Goal: Information Seeking & Learning: Learn about a topic

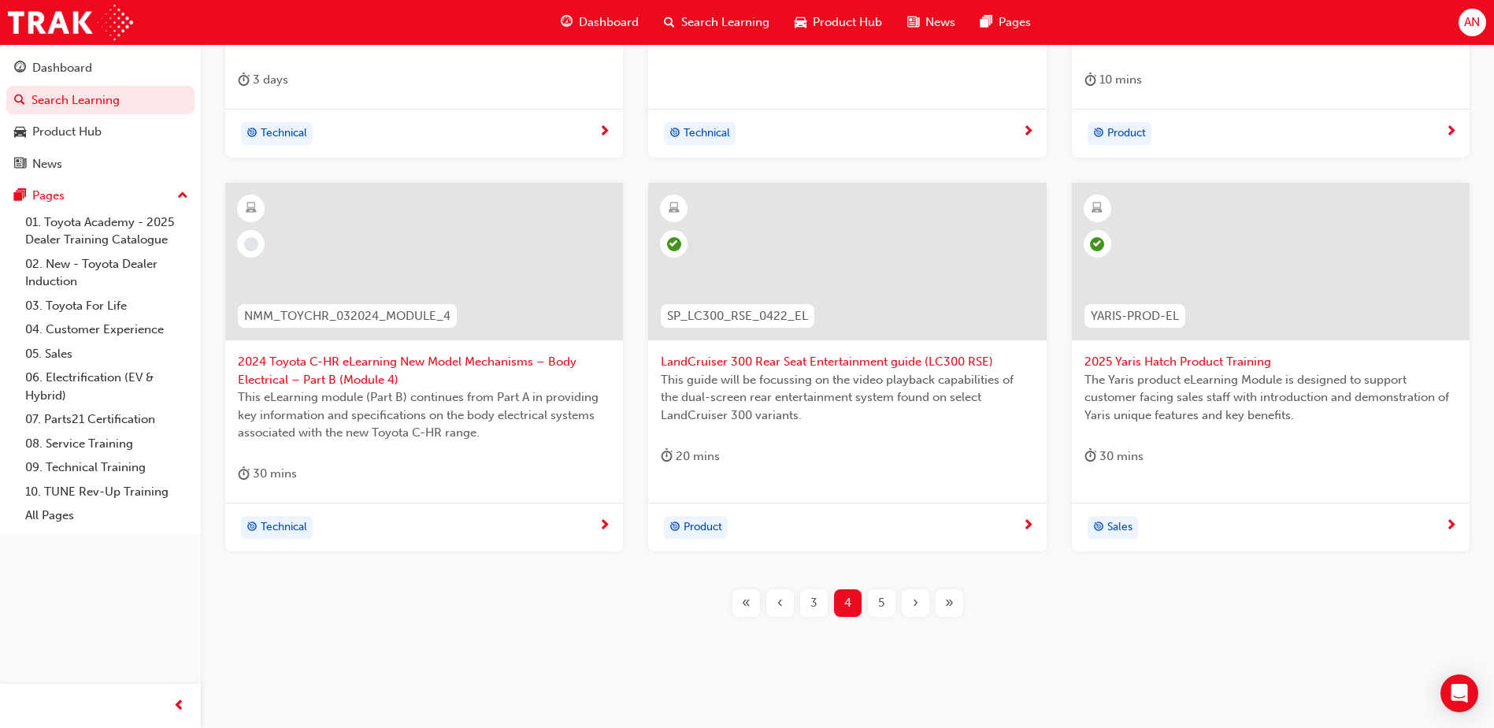
scroll to position [574, 0]
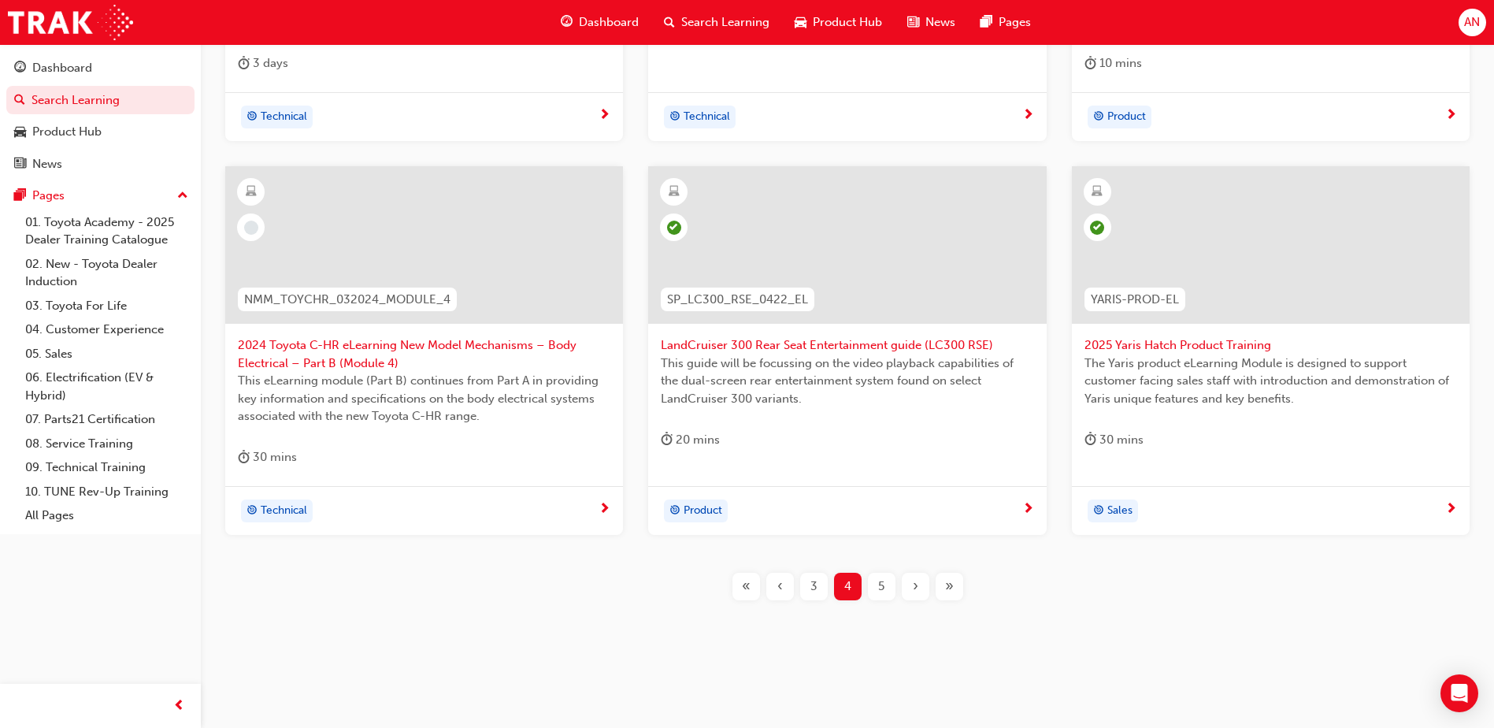
click at [910, 584] on div "›" at bounding box center [916, 587] width 28 height 28
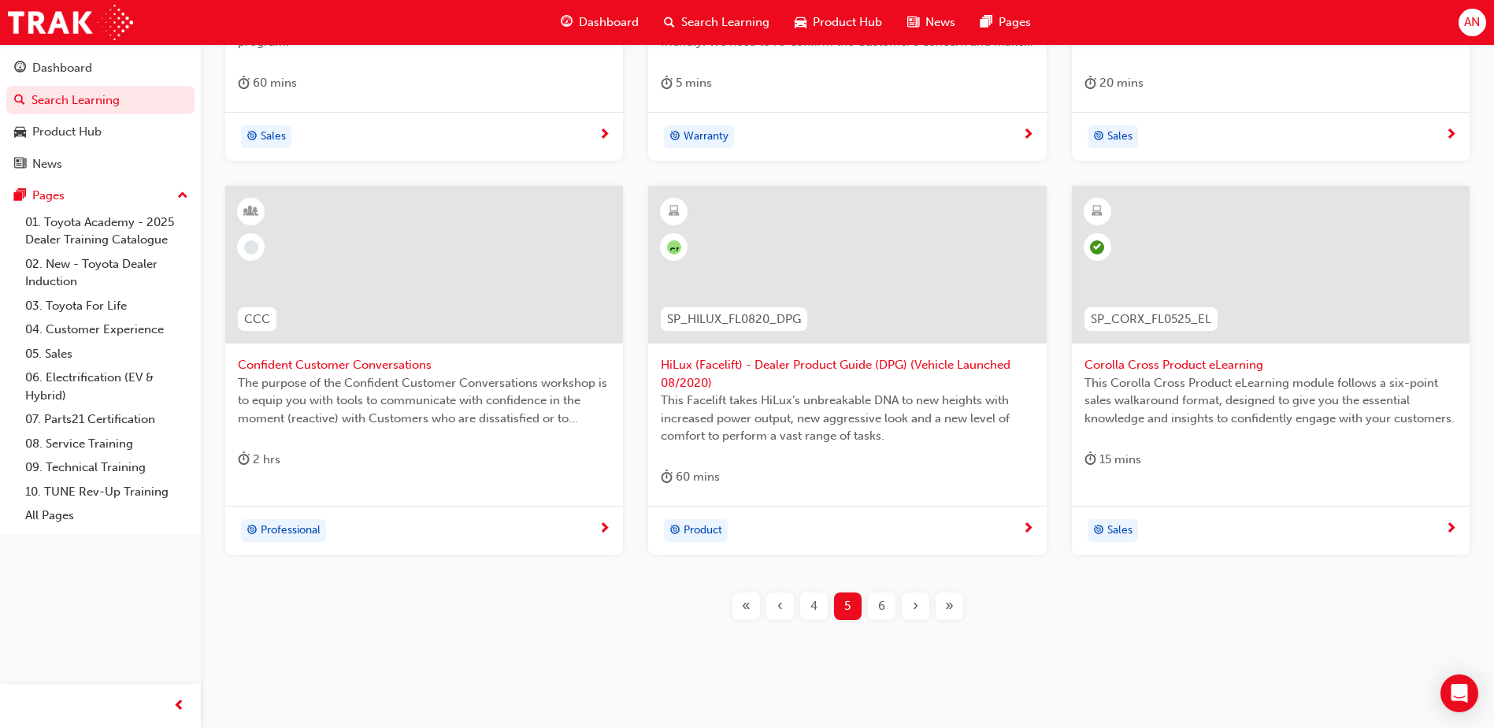
scroll to position [574, 0]
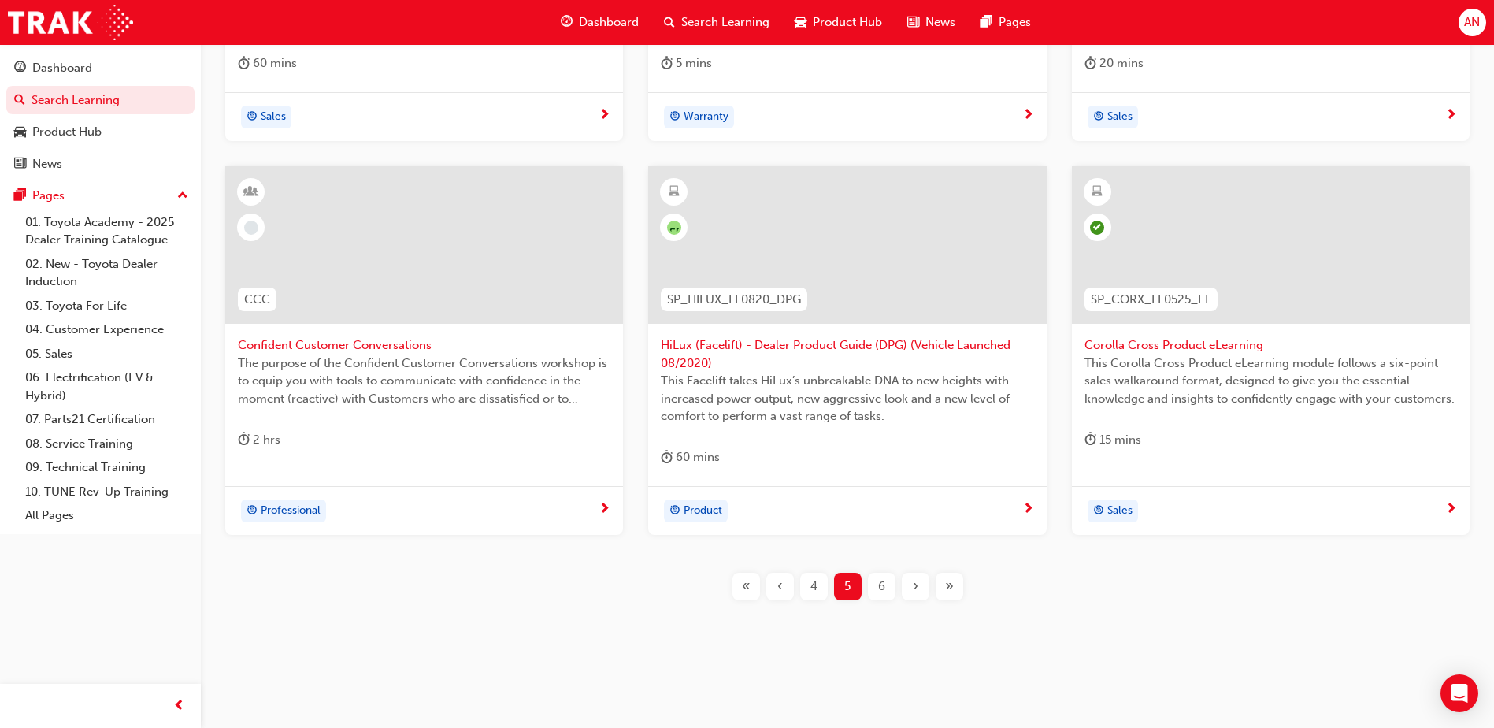
click at [878, 588] on span "6" at bounding box center [881, 586] width 7 height 18
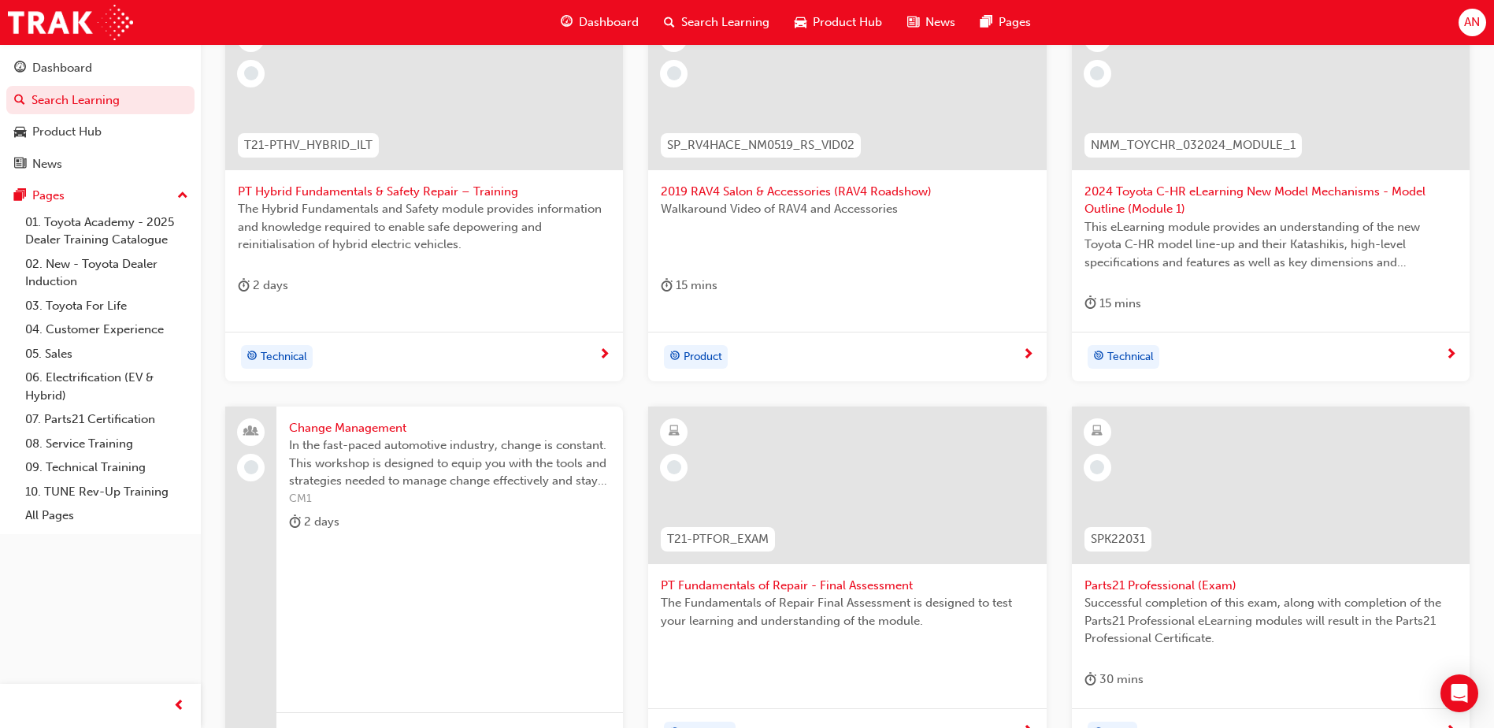
scroll to position [358, 0]
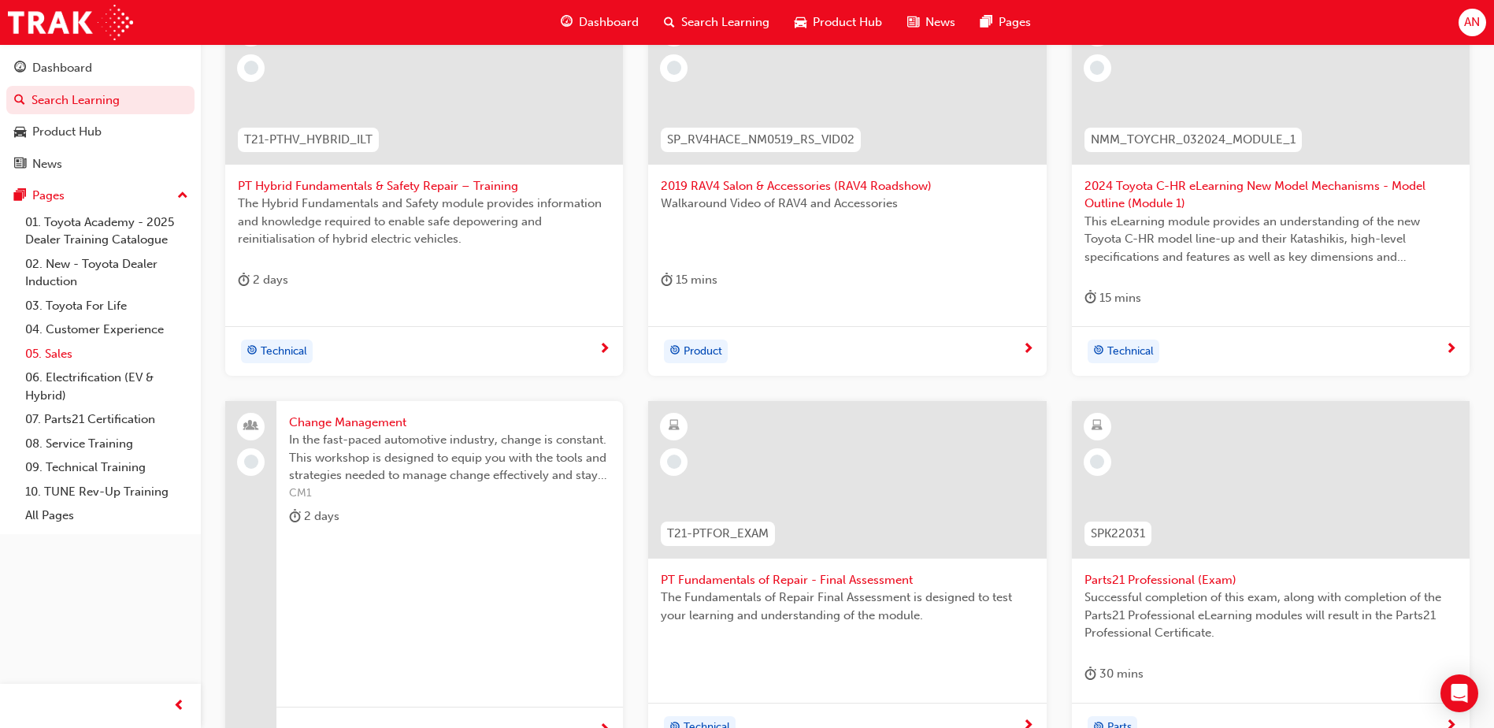
click at [61, 350] on link "05. Sales" at bounding box center [107, 354] width 176 height 24
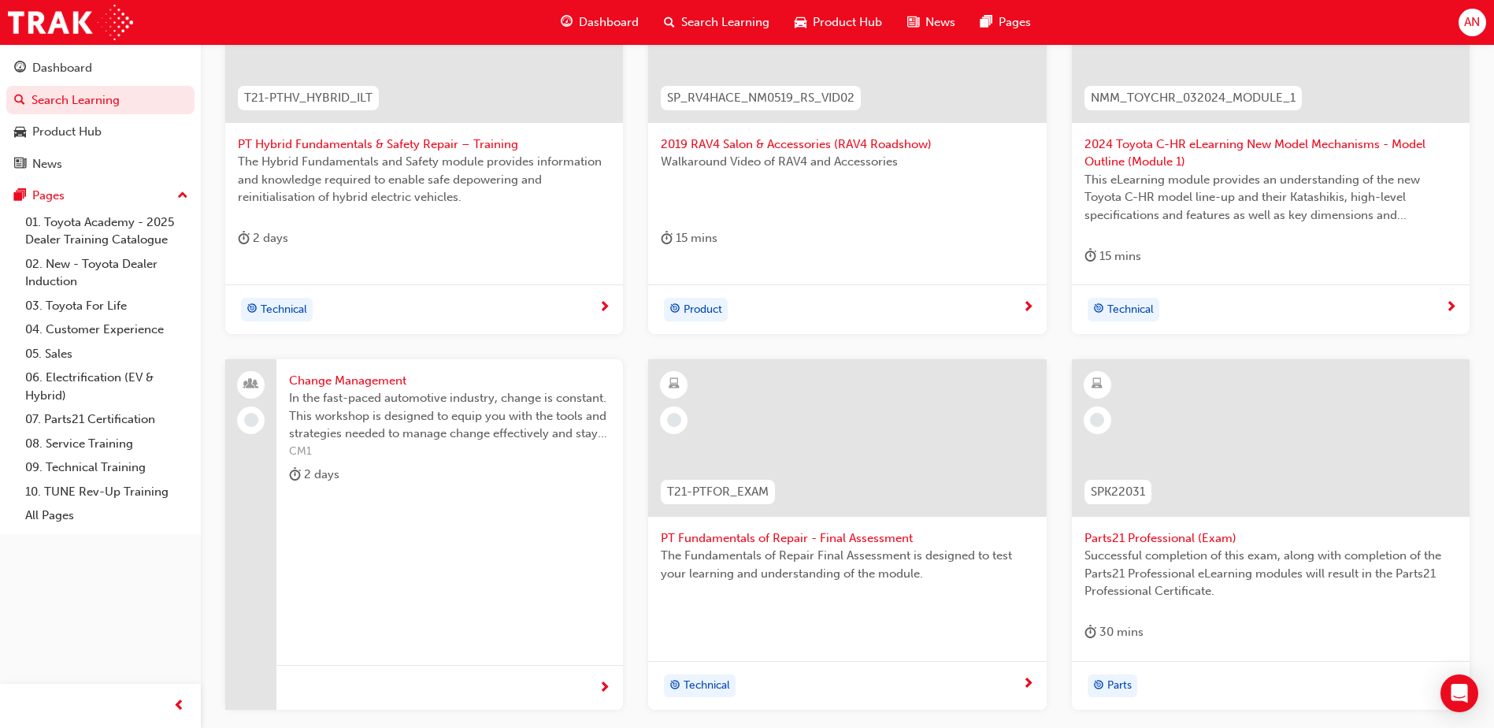
scroll to position [574, 0]
